Goal: Find specific page/section: Find specific page/section

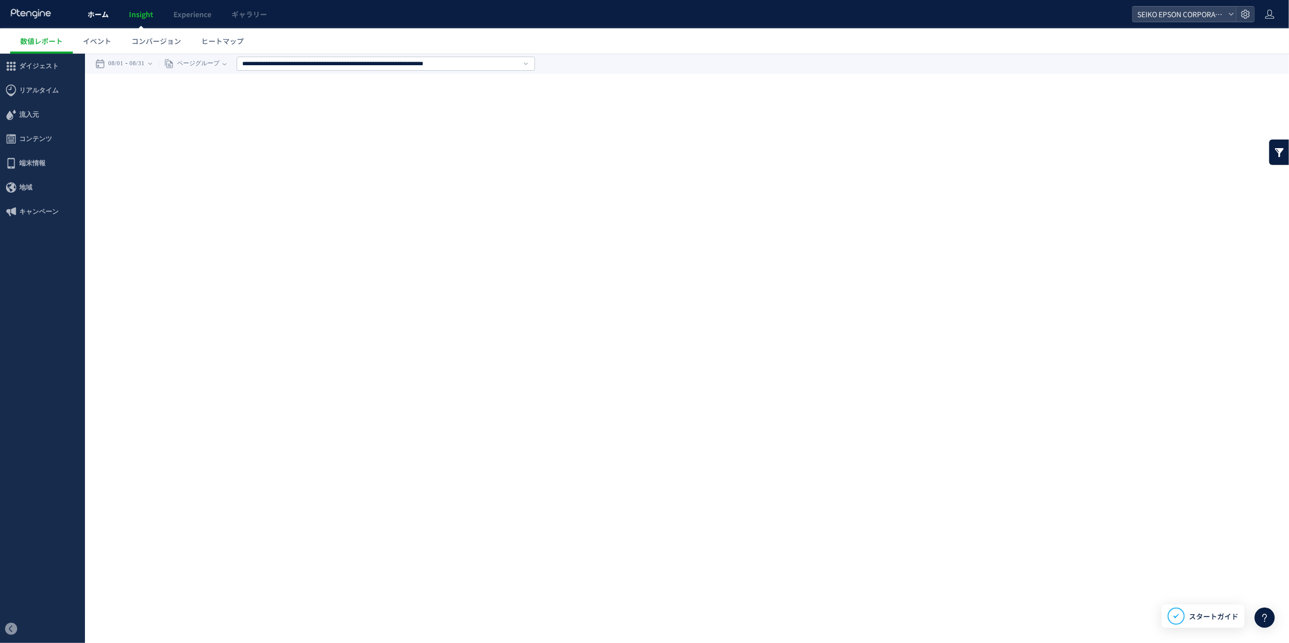
click at [103, 23] on link "ホーム" at bounding box center [97, 14] width 41 height 28
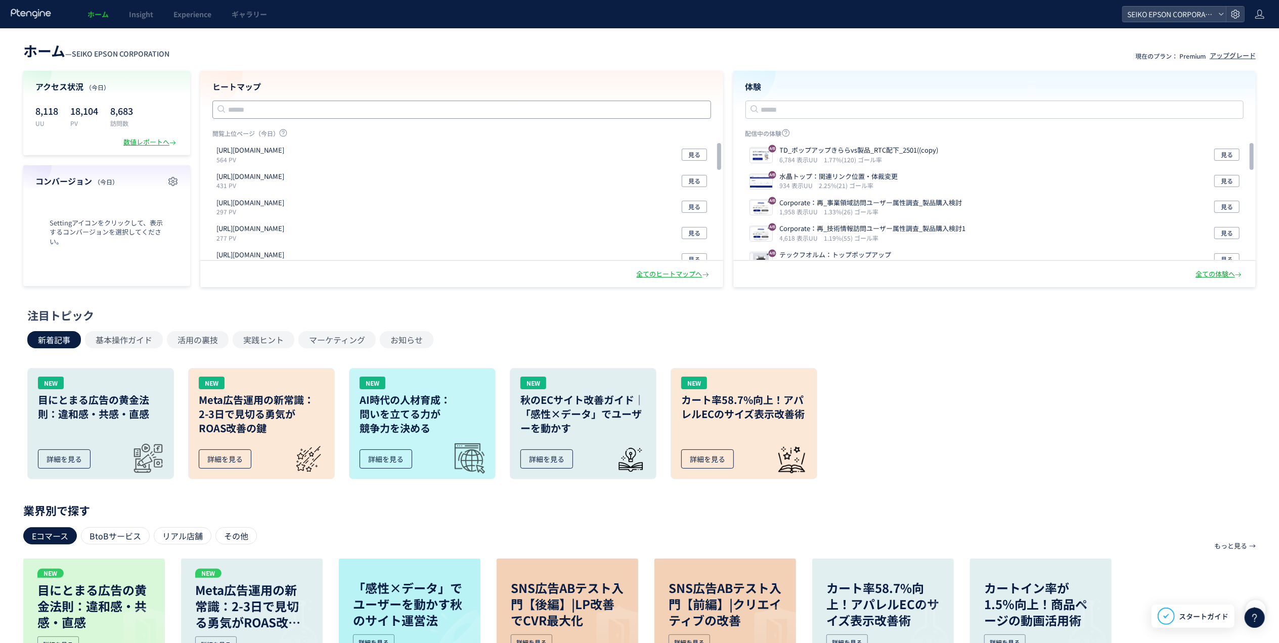
drag, startPoint x: 243, startPoint y: 110, endPoint x: 237, endPoint y: 123, distance: 14.9
click at [237, 123] on div "ヒートマップ 閲覧上位ページ（今日） [URL][DOMAIN_NAME] 564 PV 見る [URL][DOMAIN_NAME] 431 PV 見る [U…" at bounding box center [461, 166] width 523 height 190
click at [328, 108] on input "text" at bounding box center [461, 110] width 499 height 18
click at [127, 11] on link "Insight" at bounding box center [141, 14] width 45 height 28
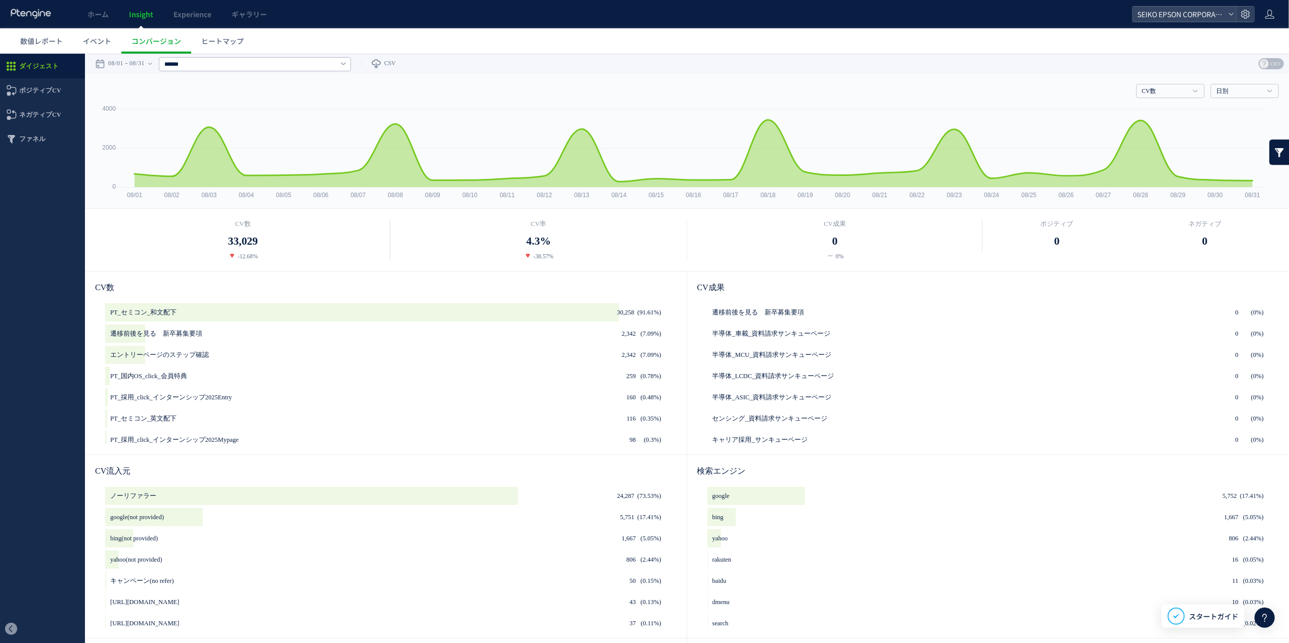
click at [346, 61] on div at bounding box center [342, 63] width 8 height 8
click at [427, 104] on icon "Created with Highcharts 4.1.7 08/01 08/02 08/03 08/04 08/05 08/06 08/07 08/08 0…" at bounding box center [682, 156] width 1174 height 104
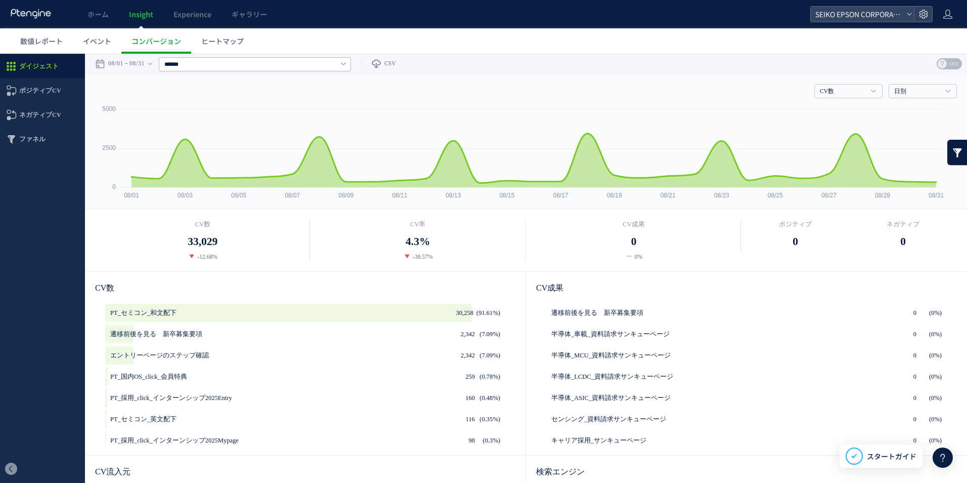
drag, startPoint x: 1281, startPoint y: 1, endPoint x: 275, endPoint y: 37, distance: 1006.7
click at [275, 37] on ul "数値レポート イベント コンバージョン ヒートマップ" at bounding box center [488, 40] width 957 height 25
click at [69, 49] on link "数値レポート" at bounding box center [41, 40] width 63 height 25
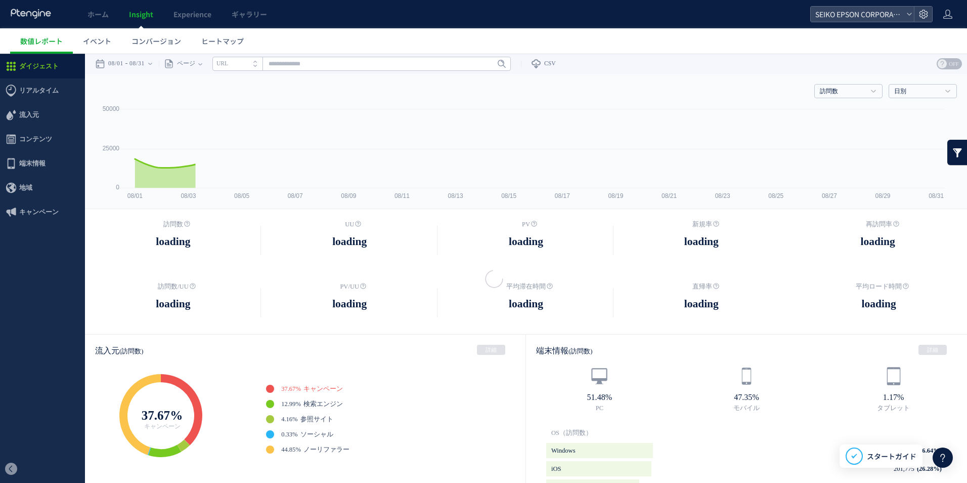
click at [327, 60] on div at bounding box center [483, 241] width 967 height 483
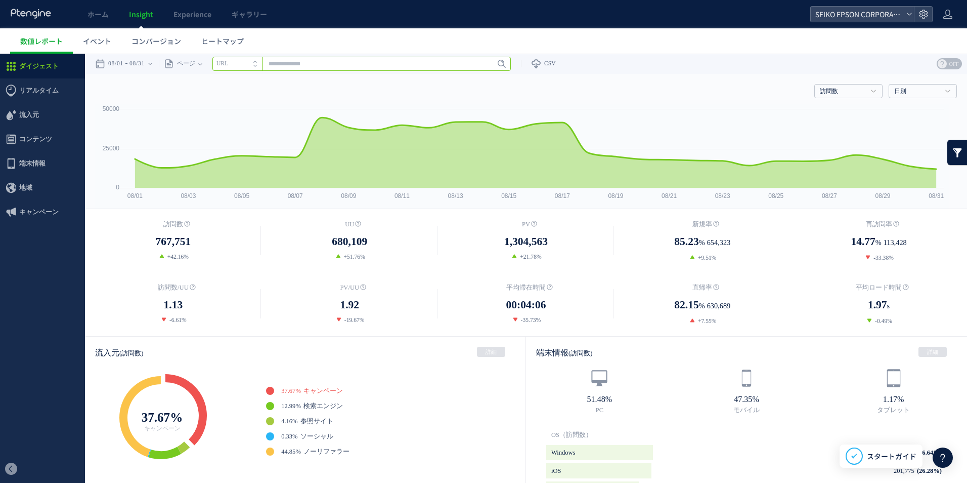
click at [491, 63] on input "text" at bounding box center [361, 64] width 298 height 14
click at [506, 65] on icon at bounding box center [502, 64] width 8 height 8
click at [257, 66] on use at bounding box center [255, 66] width 4 height 2
click at [281, 63] on input "text" at bounding box center [361, 64] width 298 height 14
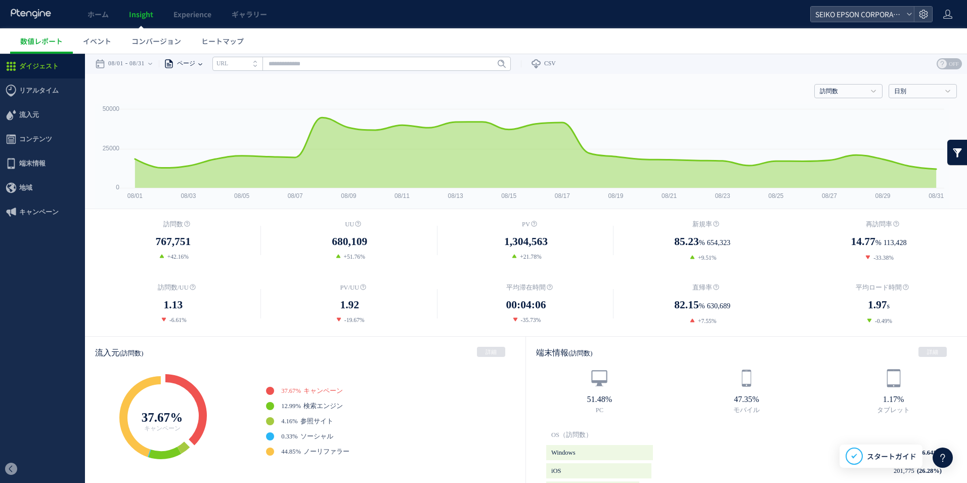
click at [192, 65] on span "ページ" at bounding box center [184, 64] width 21 height 20
click at [205, 97] on li "ページグループ" at bounding box center [199, 101] width 59 height 13
click at [289, 60] on input "text" at bounding box center [386, 64] width 298 height 14
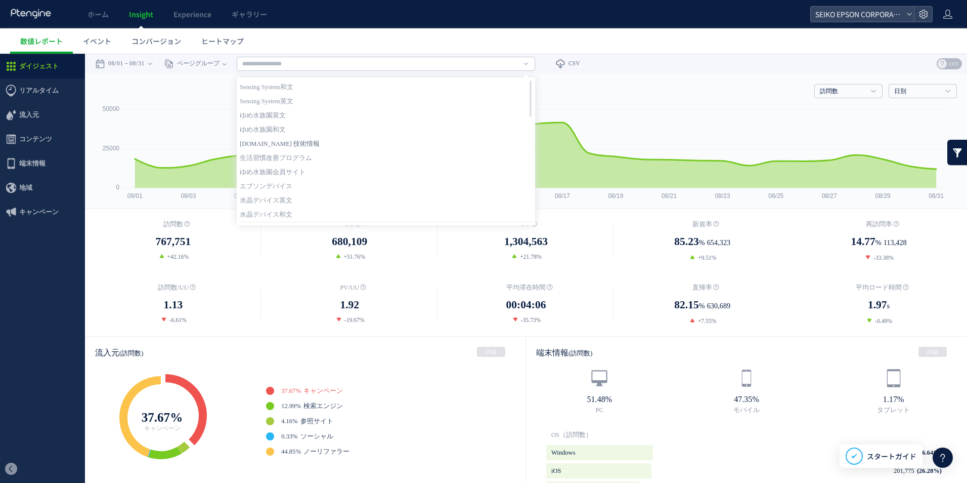
click at [290, 144] on link "[DOMAIN_NAME] 技術情報" at bounding box center [386, 143] width 292 height 13
type input "**********"
